Goal: Task Accomplishment & Management: Use online tool/utility

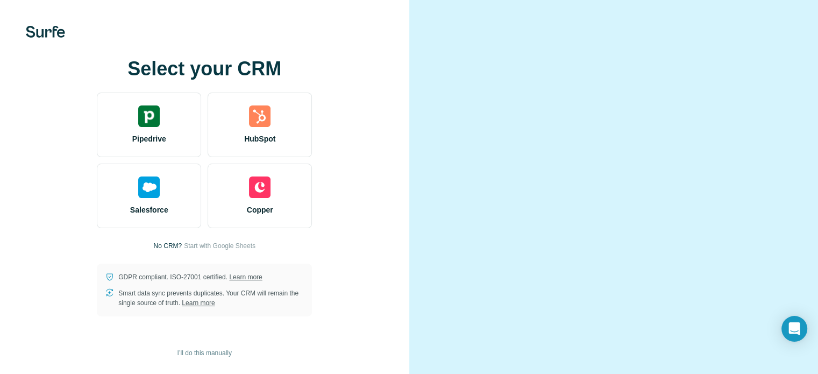
scroll to position [67, 0]
drag, startPoint x: 822, startPoint y: 105, endPoint x: 819, endPoint y: 232, distance: 127.0
click at [818, 232] on html "Select your CRM Pipedrive HubSpot Salesforce Copper No CRM? Start with Google S…" at bounding box center [409, 187] width 818 height 374
drag, startPoint x: 52, startPoint y: 0, endPoint x: 235, endPoint y: 52, distance: 190.1
click at [235, 52] on div "Select your CRM Pipedrive HubSpot Salesforce Copper No CRM? Start with Google S…" at bounding box center [204, 187] width 409 height 374
